Goal: Task Accomplishment & Management: Use online tool/utility

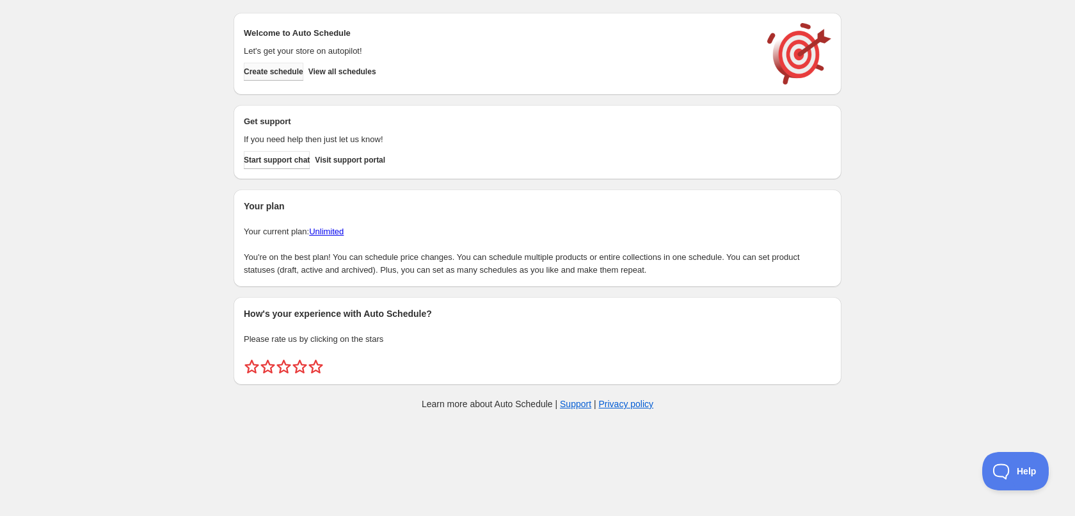
click at [293, 70] on span "Create schedule" at bounding box center [274, 72] width 60 height 10
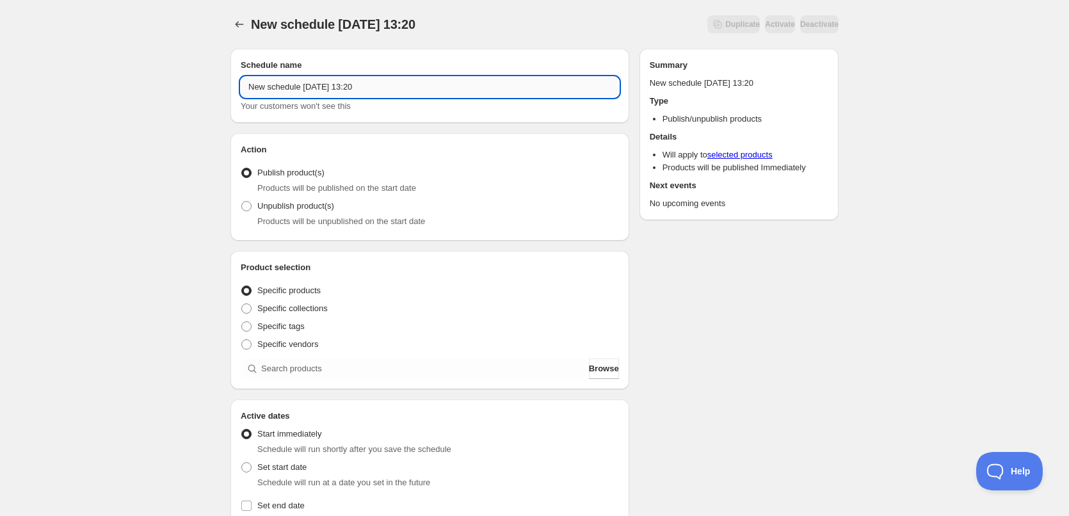
click at [385, 88] on input "New schedule [DATE] 13:20" at bounding box center [430, 87] width 378 height 20
type input "[DATE]"
click at [154, 175] on div "[DATE]. This page is ready [DATE] Duplicate Activate Deactivate More actions Du…" at bounding box center [534, 487] width 1069 height 975
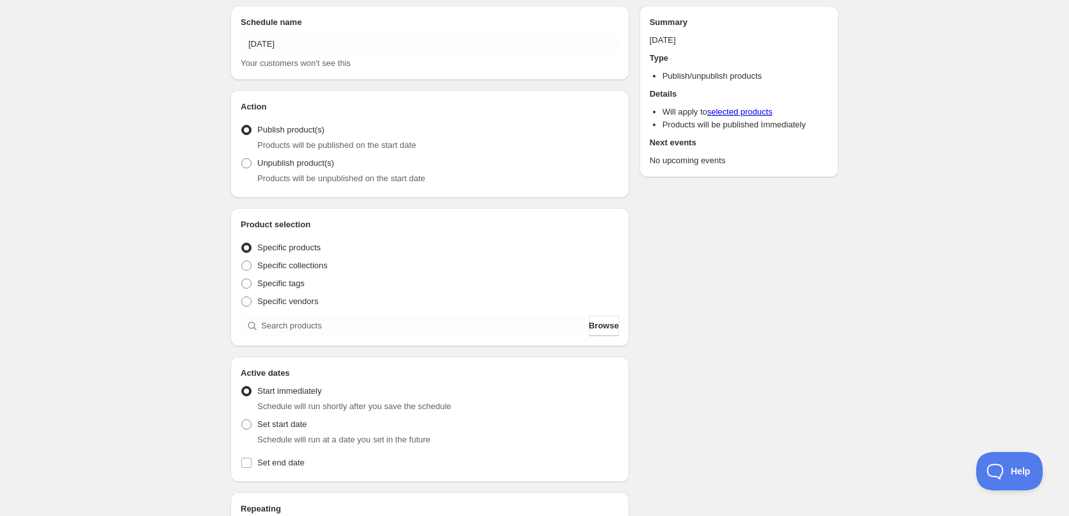
scroll to position [64, 0]
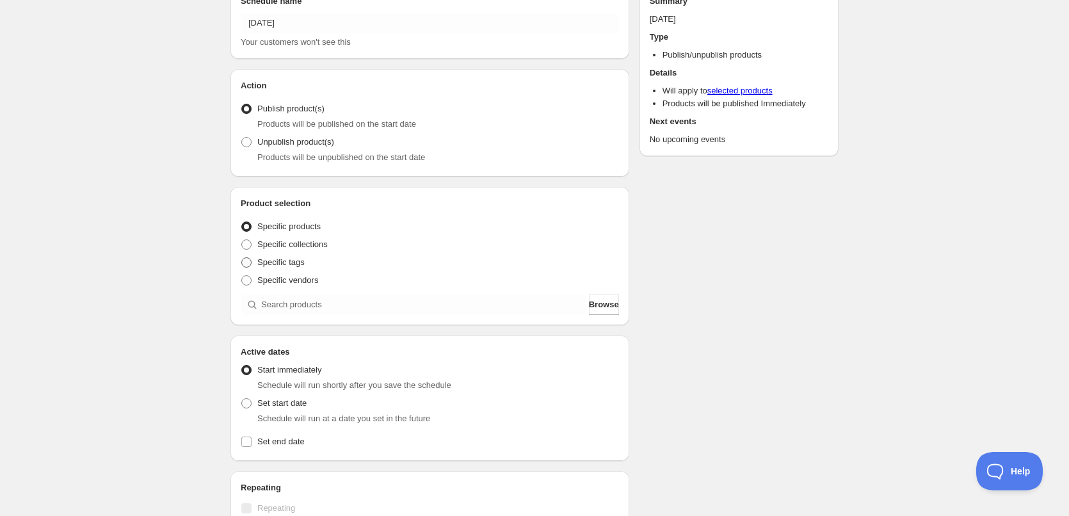
click at [248, 262] on span at bounding box center [246, 262] width 10 height 10
click at [242, 258] on input "Specific tags" at bounding box center [241, 257] width 1 height 1
radio input "true"
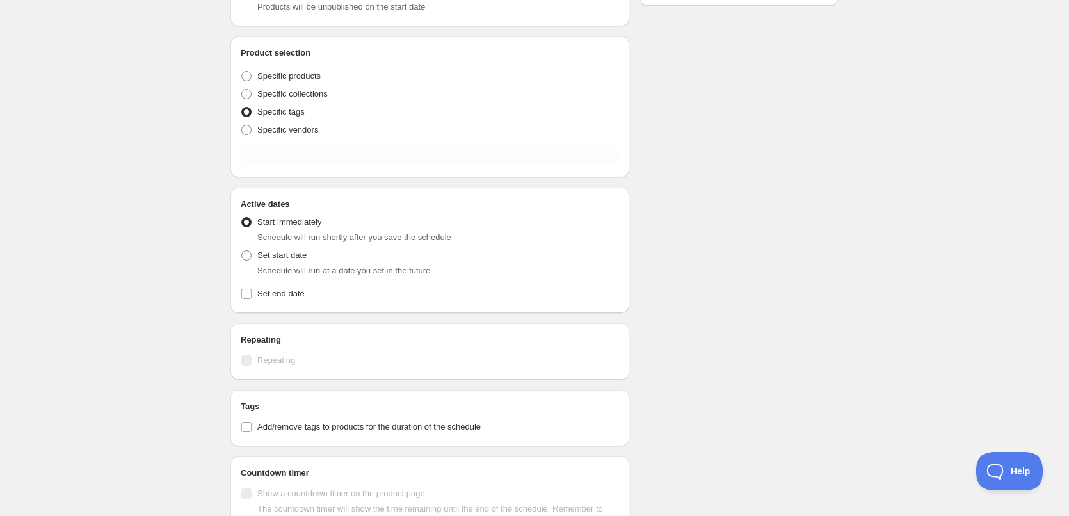
scroll to position [256, 0]
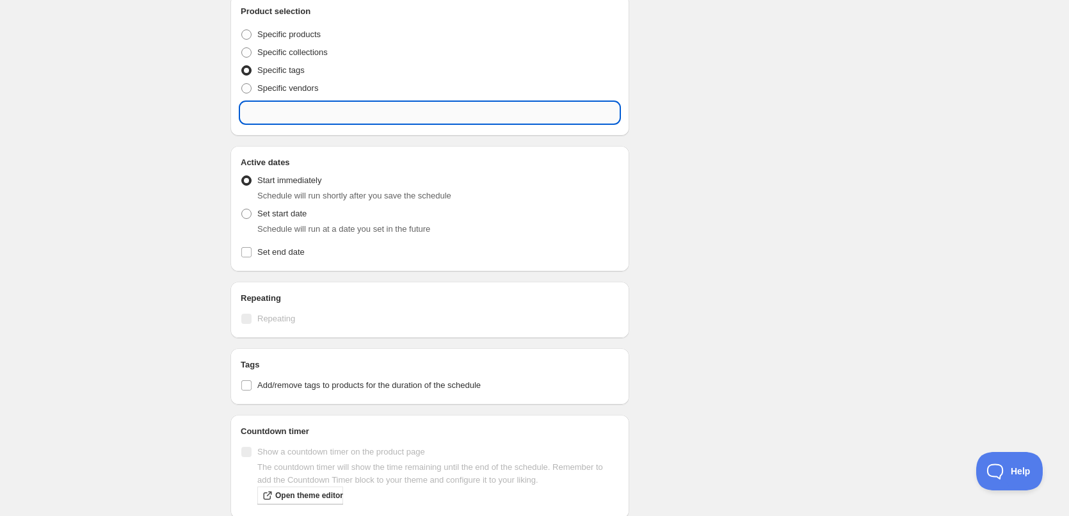
click at [314, 115] on input "text" at bounding box center [430, 112] width 378 height 20
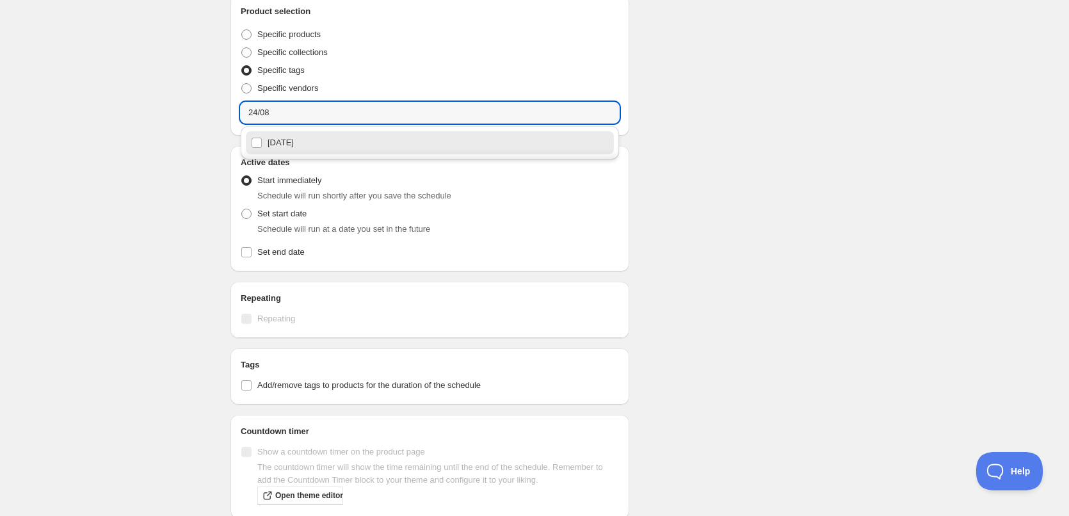
click at [310, 143] on div "24/08/2025" at bounding box center [430, 143] width 358 height 18
type input "24/08/2025"
checkbox input "true"
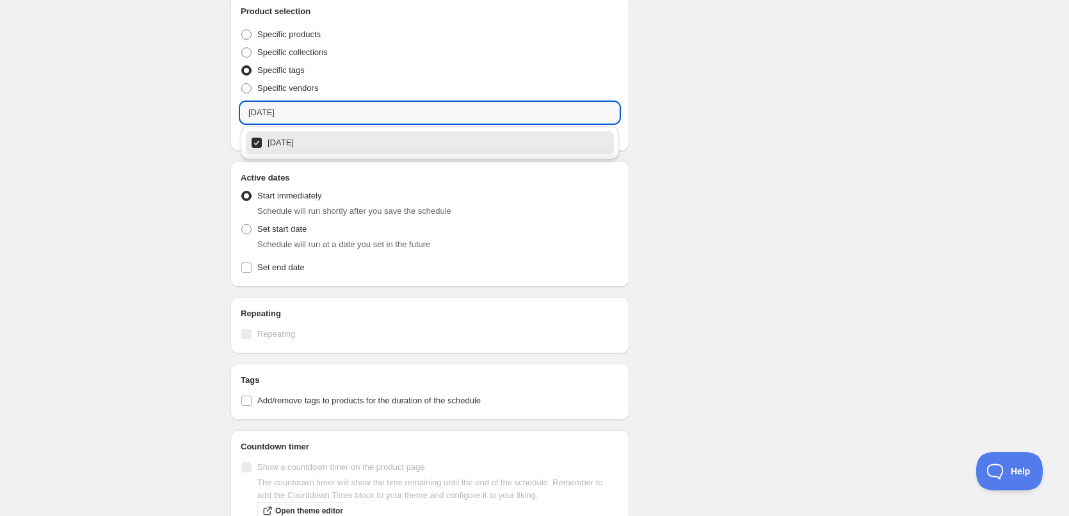
type input "24/08/2025"
click at [189, 170] on div "24/08/2025. This page is ready 24/08/2025 Duplicate Activate Deactivate More ac…" at bounding box center [534, 240] width 1069 height 993
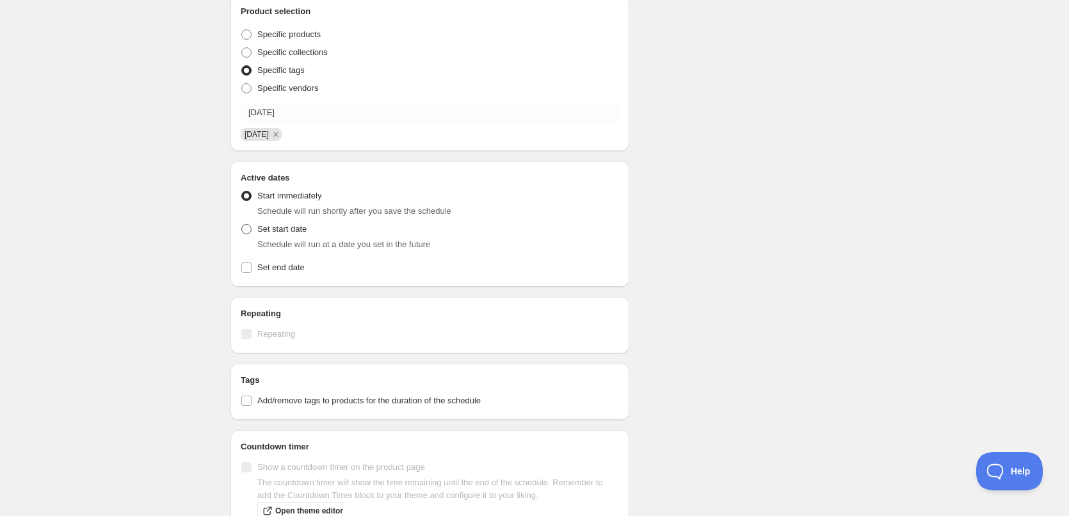
click at [248, 230] on span at bounding box center [246, 229] width 10 height 10
click at [242, 225] on input "Set start date" at bounding box center [241, 224] width 1 height 1
radio input "true"
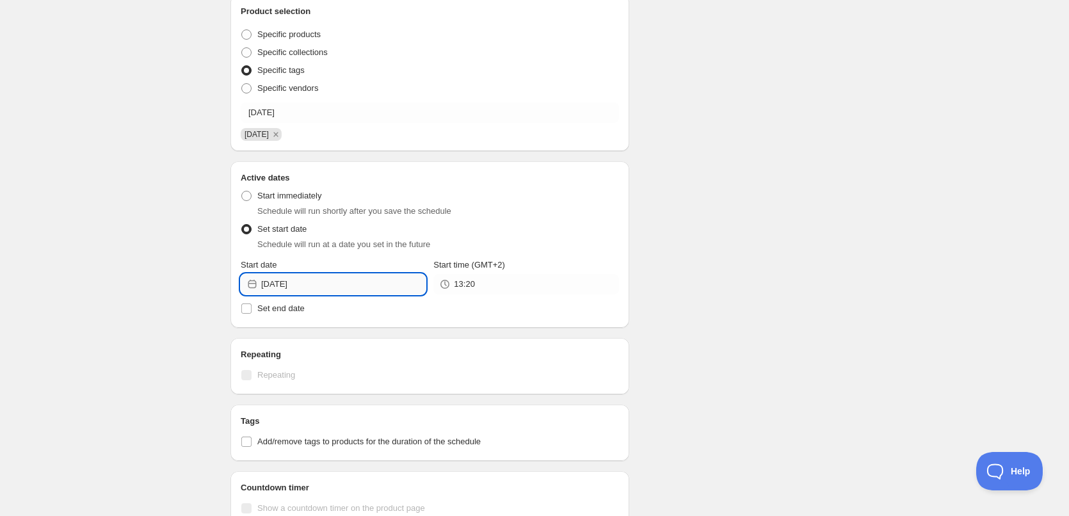
click at [333, 280] on input "2025-08-23" at bounding box center [343, 284] width 164 height 20
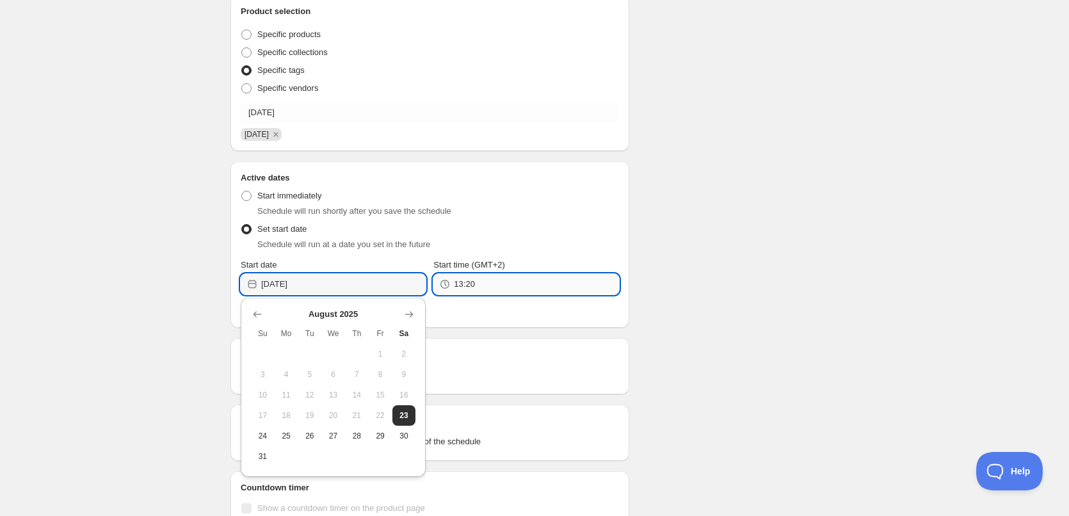
click at [540, 278] on input "13:20" at bounding box center [536, 284] width 164 height 20
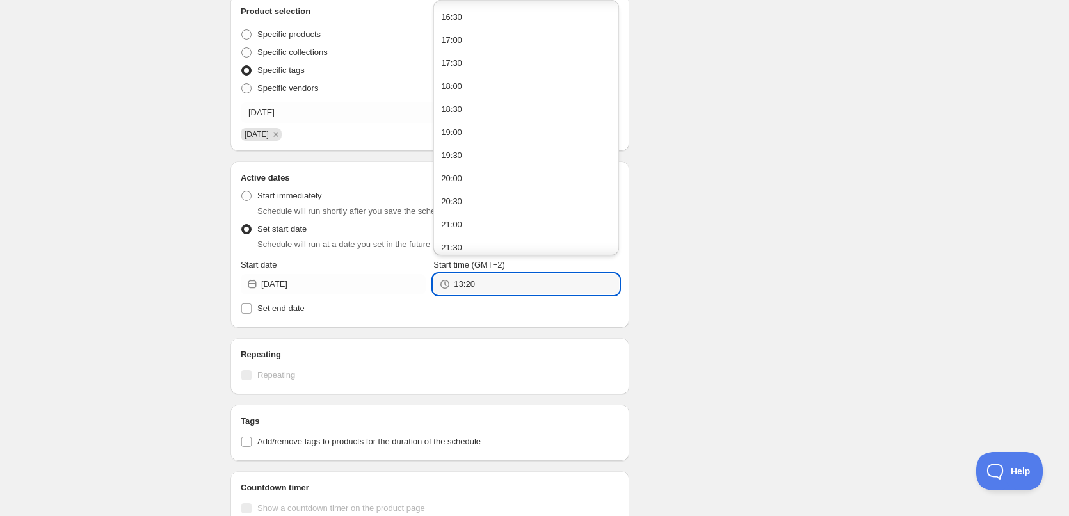
scroll to position [257, 0]
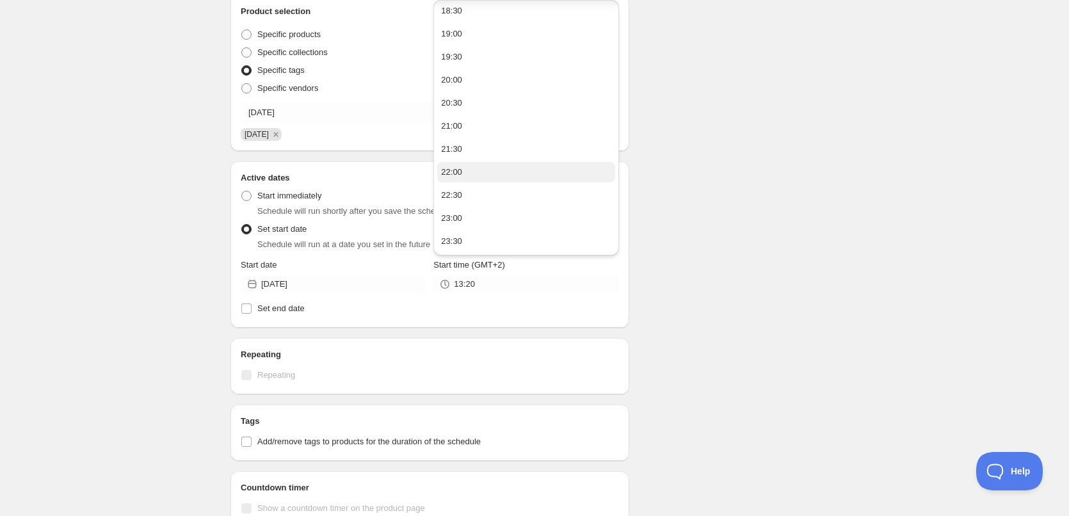
click at [470, 175] on button "22:00" at bounding box center [525, 172] width 177 height 20
type input "22:00"
click at [246, 311] on input "Set end date" at bounding box center [246, 308] width 10 height 10
checkbox input "true"
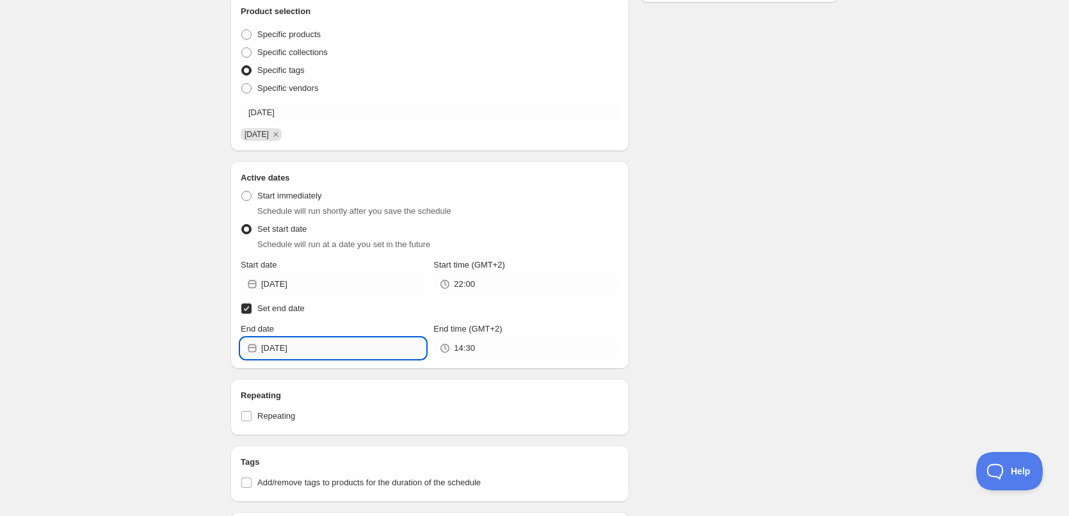
click at [335, 342] on input "2025-08-23" at bounding box center [343, 348] width 164 height 20
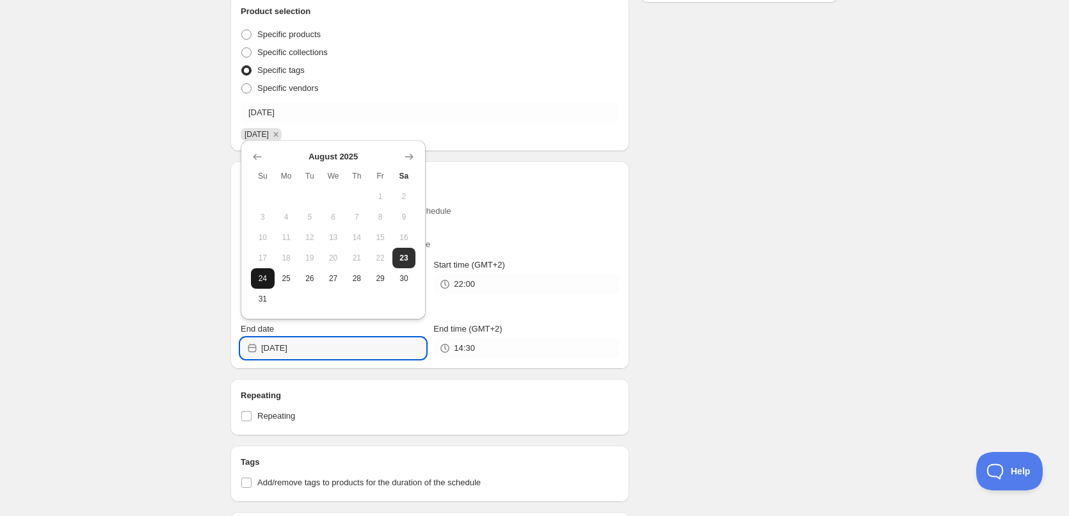
click at [260, 275] on span "24" at bounding box center [262, 278] width 13 height 10
type input "2025-08-24"
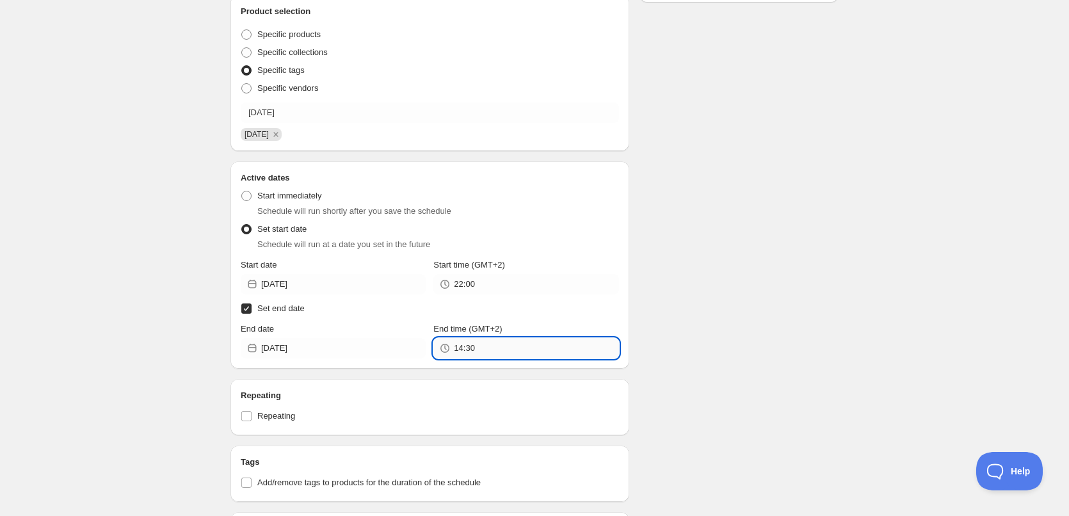
click at [496, 348] on input "14:30" at bounding box center [536, 348] width 164 height 20
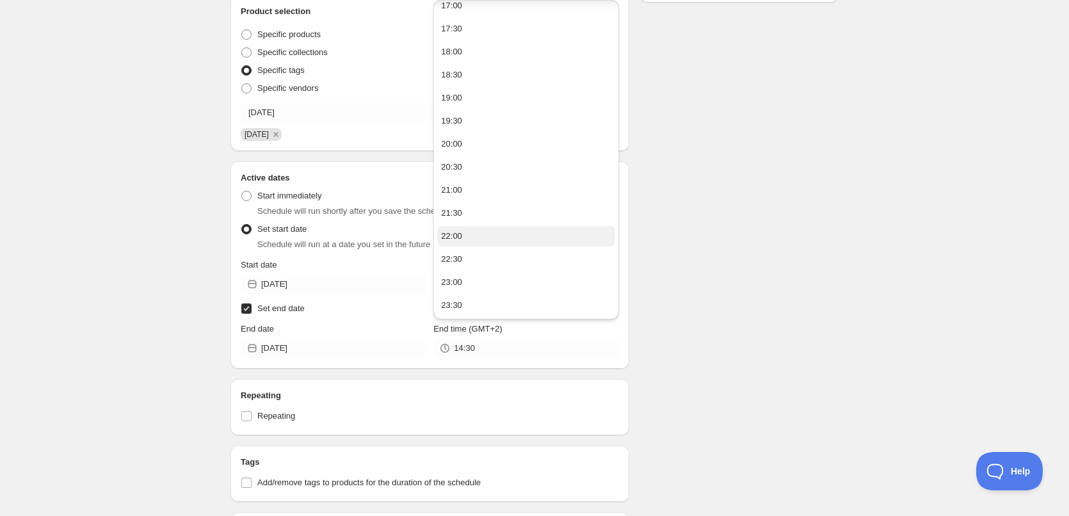
click at [465, 232] on button "22:00" at bounding box center [525, 236] width 177 height 20
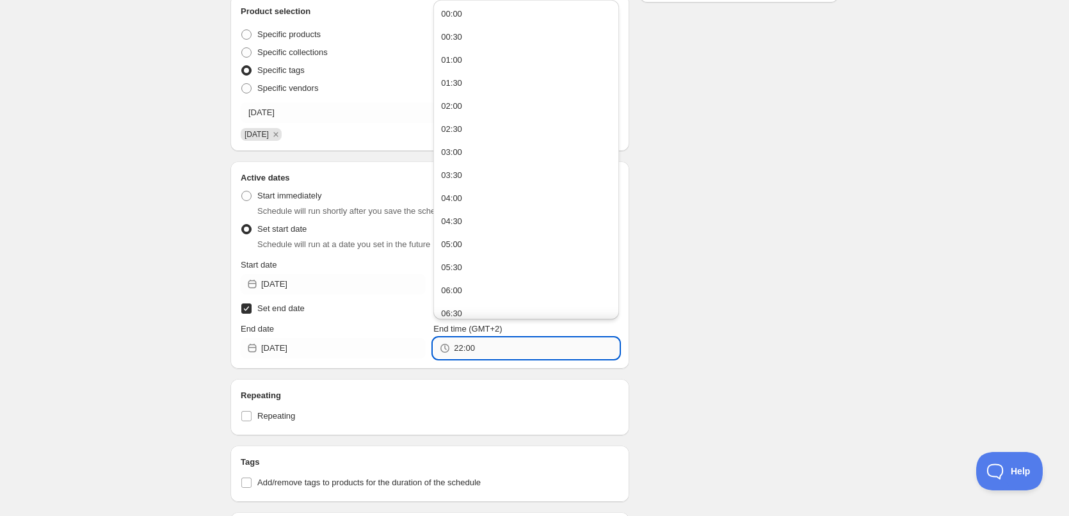
click at [467, 348] on input "22:00" at bounding box center [536, 348] width 164 height 20
type input "22:10"
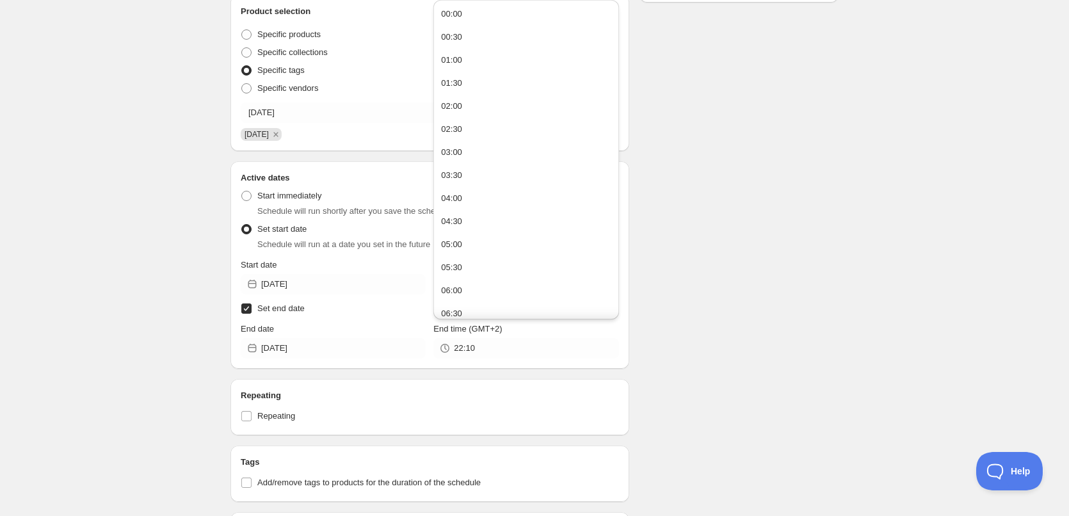
click at [722, 326] on div "Schedule name 24/08/2025 Your customers won't see this Action Action Publish pr…" at bounding box center [529, 318] width 618 height 1073
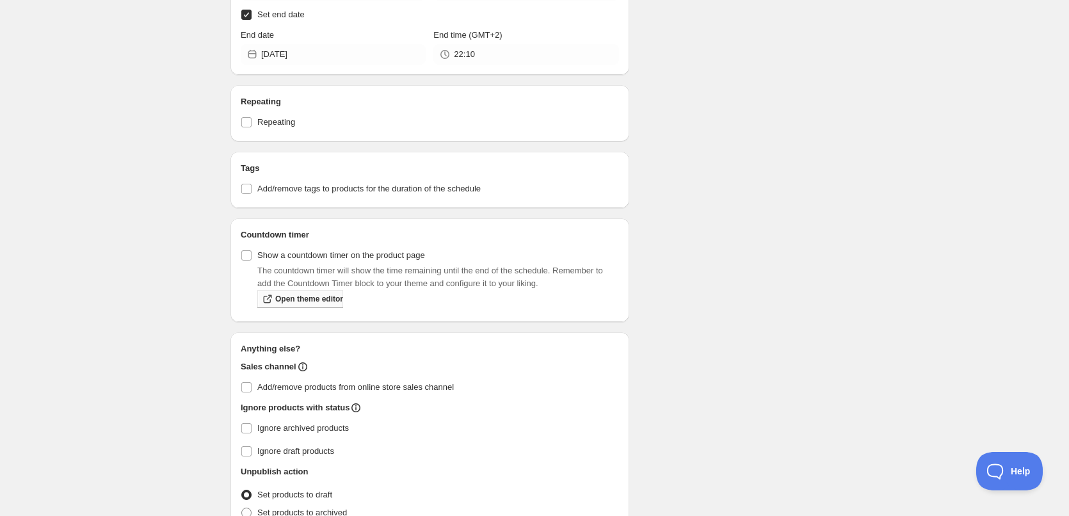
scroll to position [620, 0]
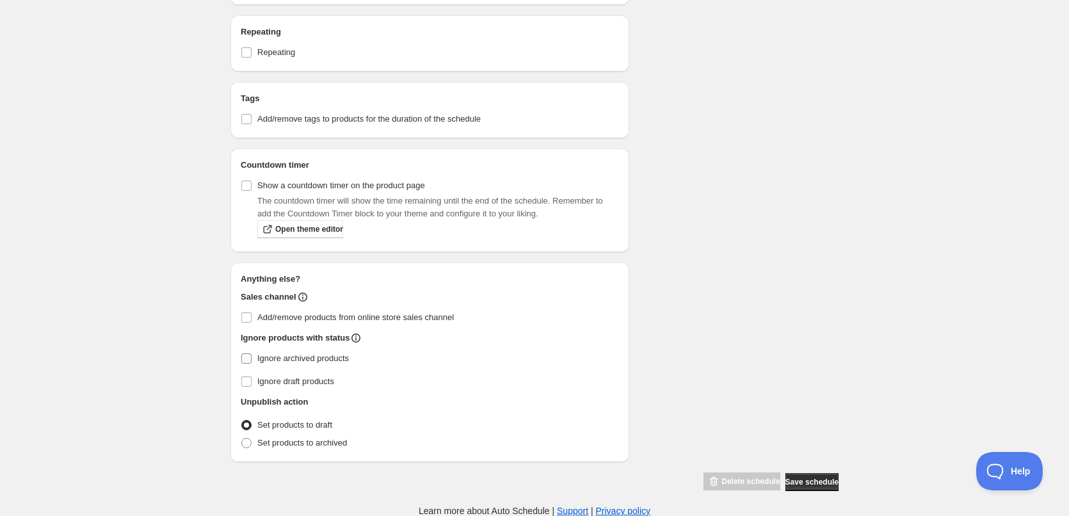
click at [247, 349] on label "Ignore archived products" at bounding box center [430, 358] width 378 height 18
click at [247, 353] on input "Ignore archived products" at bounding box center [246, 358] width 10 height 10
click at [250, 355] on input "Ignore archived products" at bounding box center [246, 358] width 10 height 10
click at [246, 358] on input "Ignore archived products" at bounding box center [246, 358] width 10 height 10
checkbox input "true"
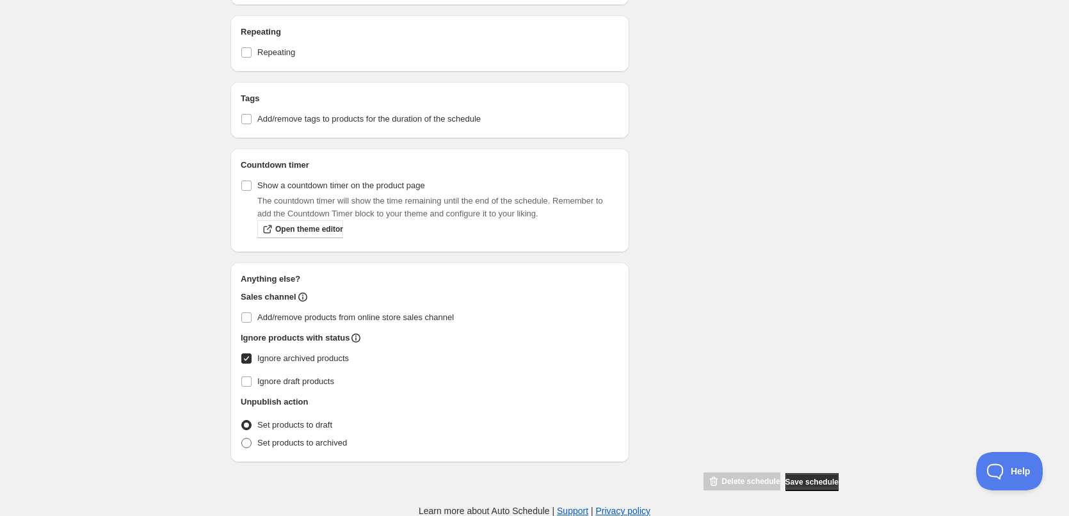
click at [268, 441] on span "Set products to archived" at bounding box center [302, 443] width 90 height 10
click at [242, 438] on input "Set products to archived" at bounding box center [241, 438] width 1 height 1
radio input "true"
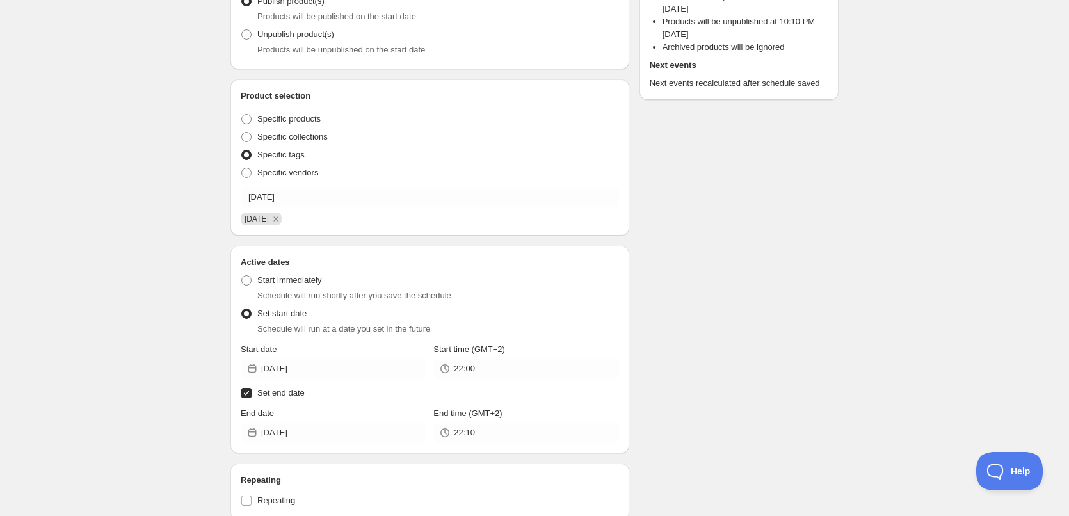
scroll to position [0, 0]
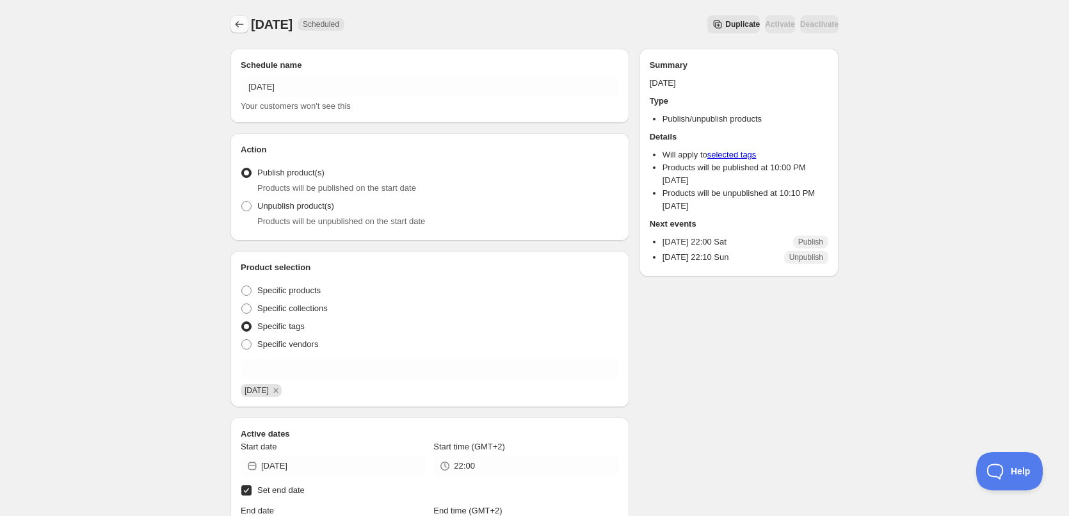
click at [239, 29] on icon "Schedules" at bounding box center [239, 24] width 13 height 13
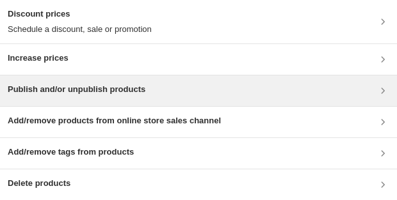
click at [145, 78] on div "Publish and/or unpublish products" at bounding box center [198, 91] width 397 height 31
